Goal: Check status: Check status

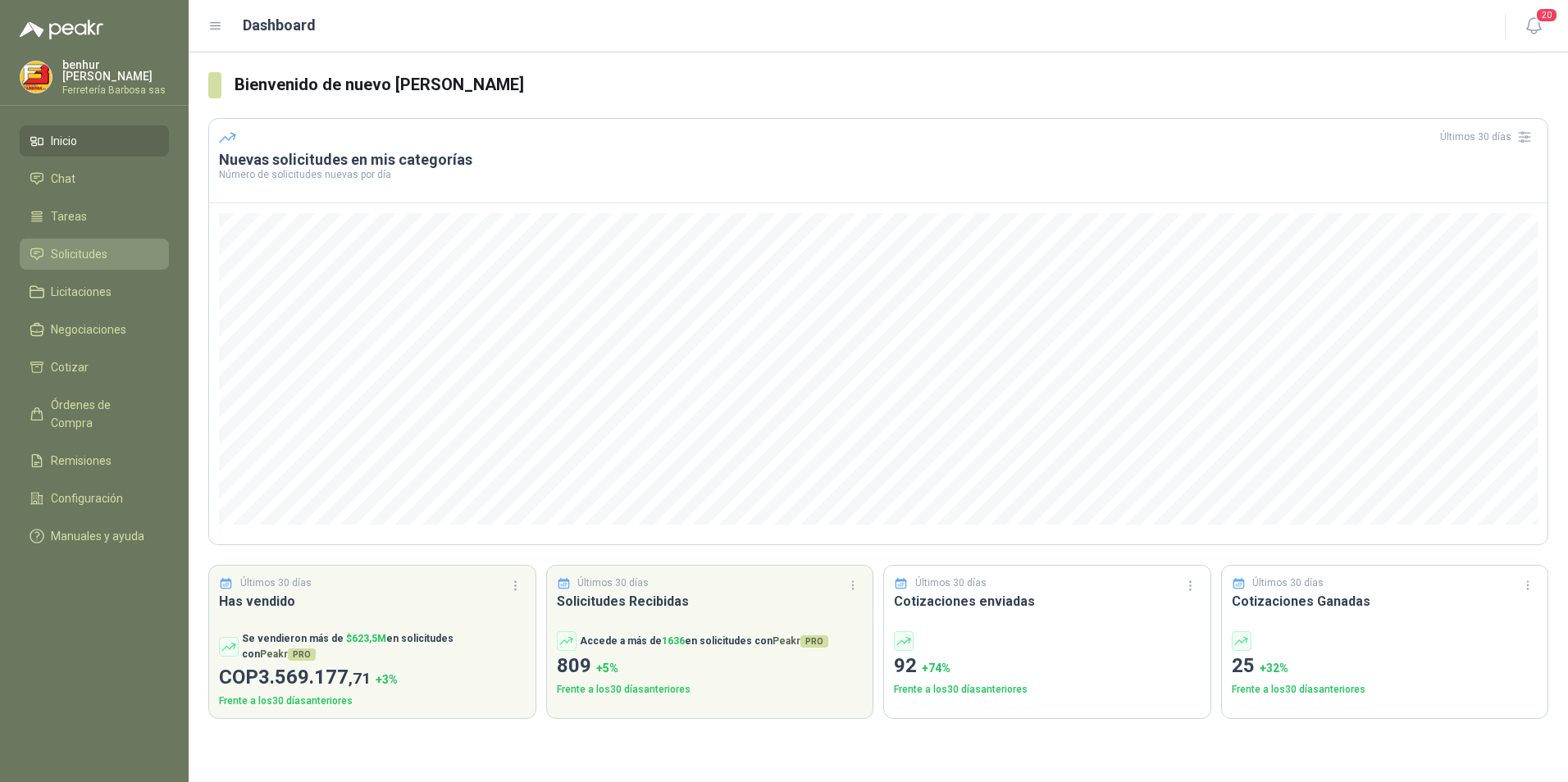
click at [88, 251] on span "Solicitudes" at bounding box center [79, 254] width 57 height 18
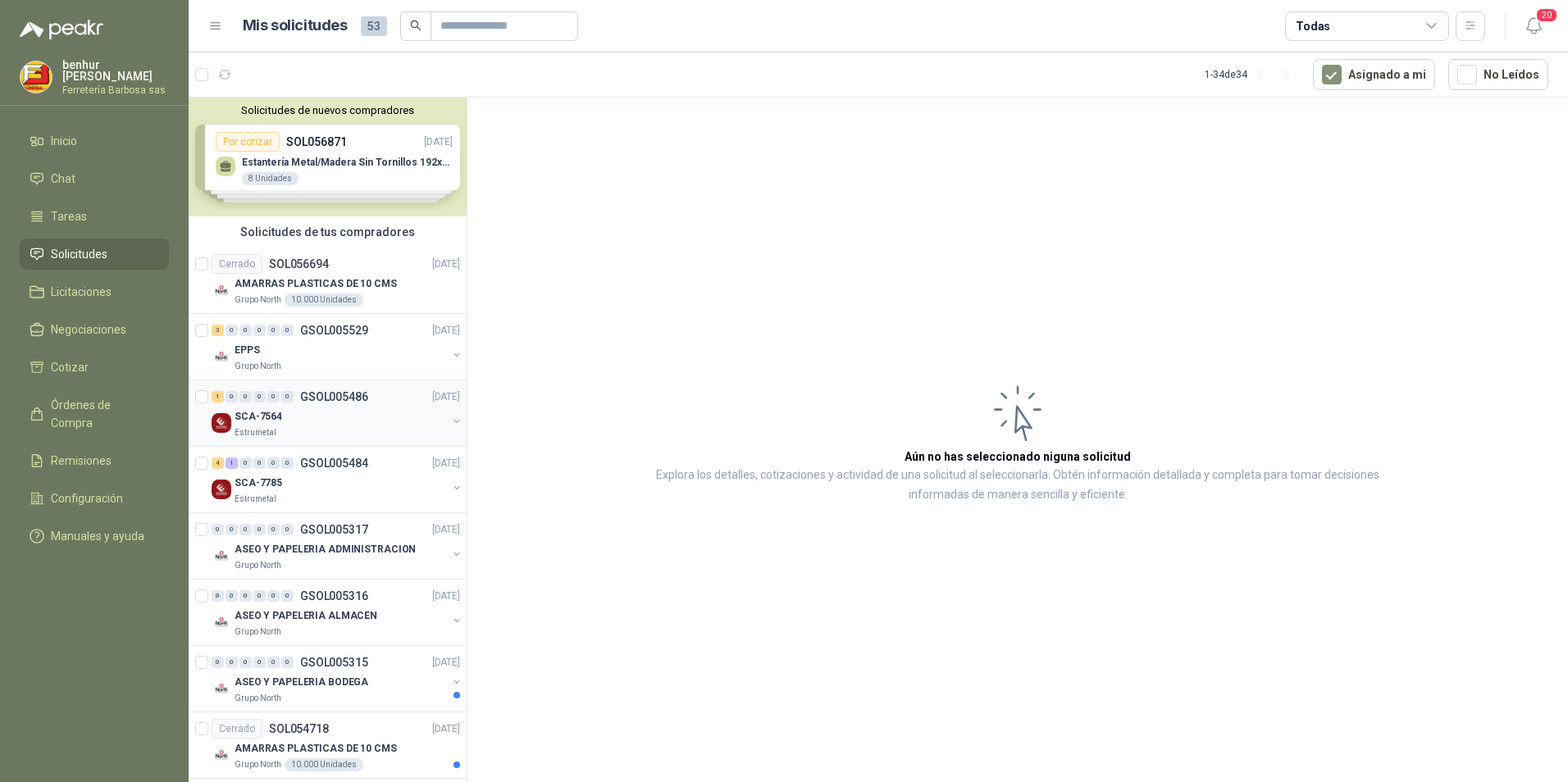
click at [355, 414] on div "SCA-7564" at bounding box center [340, 417] width 212 height 20
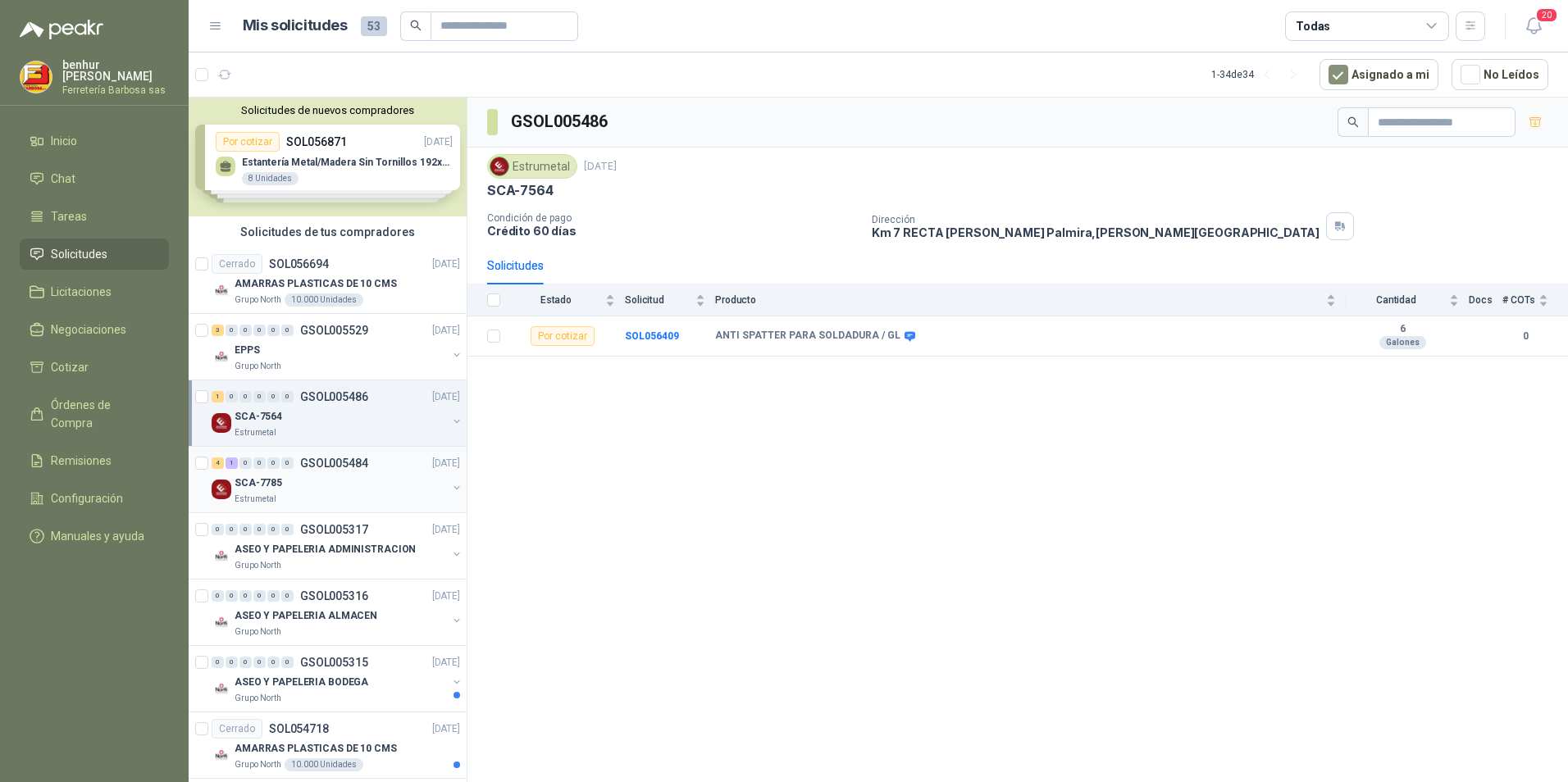
click at [366, 483] on div "SCA-7785" at bounding box center [340, 483] width 212 height 20
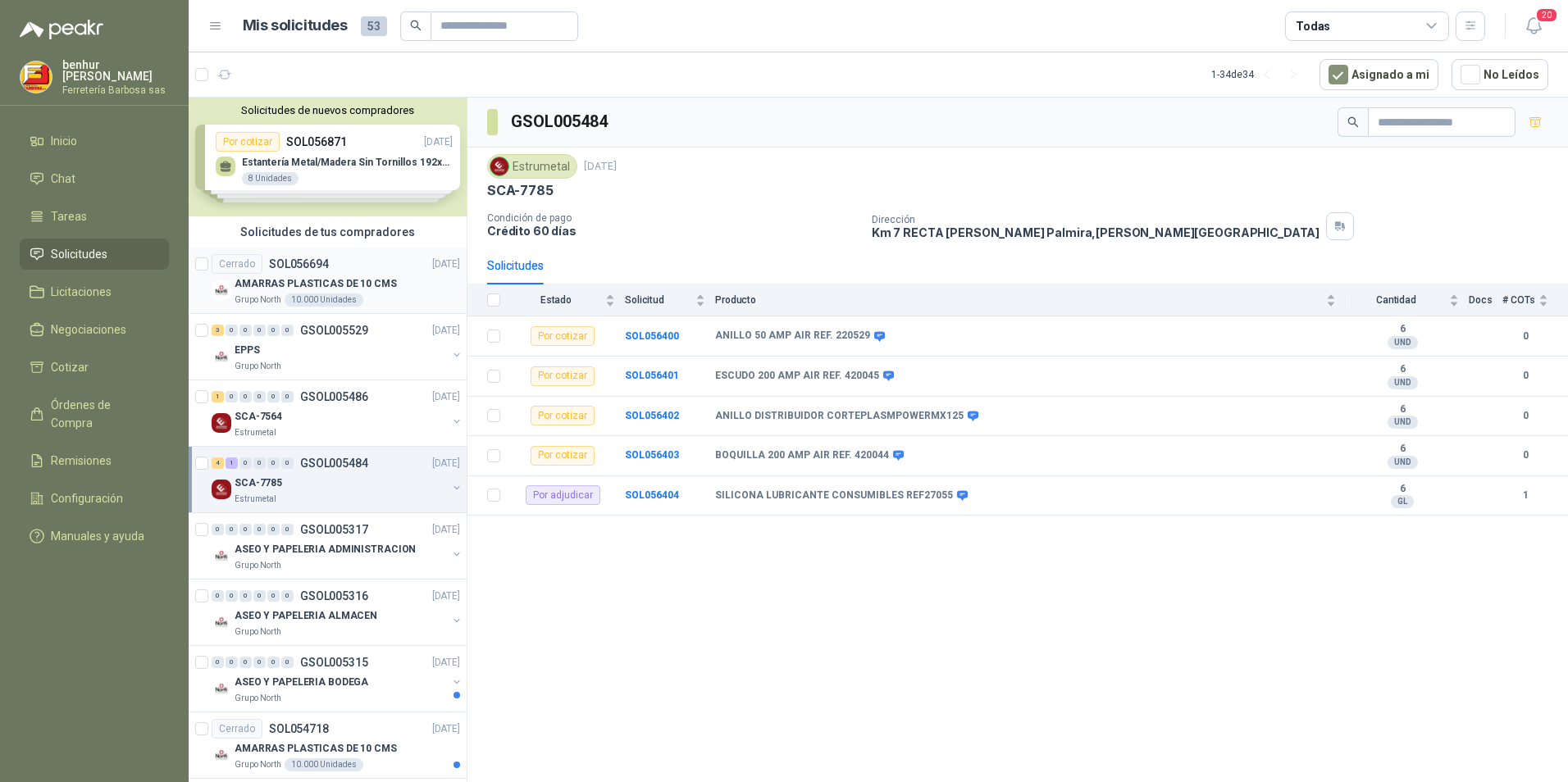
click at [328, 259] on div "Cerrado SOL056694 [DATE]" at bounding box center [336, 264] width 249 height 20
